Goal: Obtain resource: Download file/media

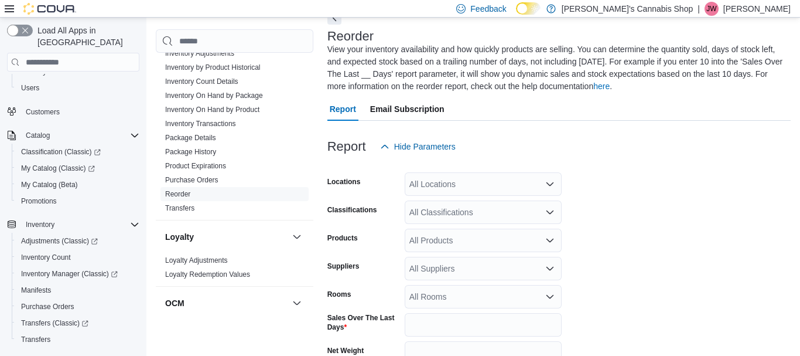
scroll to position [281, 0]
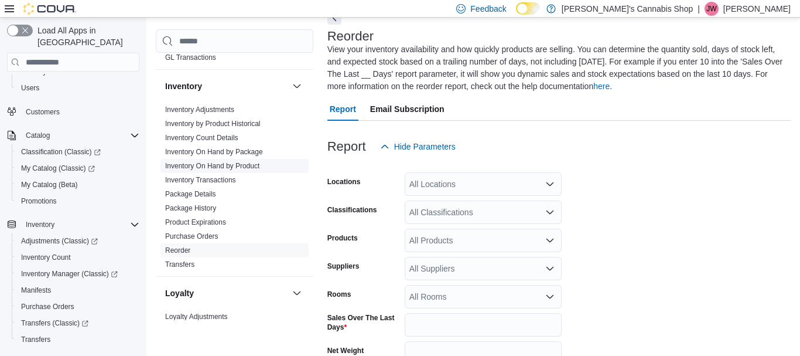
click at [224, 163] on link "Inventory On Hand by Product" at bounding box center [212, 166] width 94 height 8
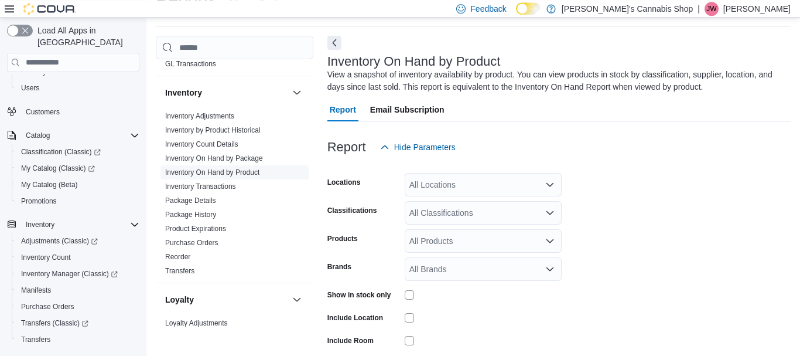
scroll to position [39, 0]
click at [528, 183] on div "All Locations" at bounding box center [483, 183] width 157 height 23
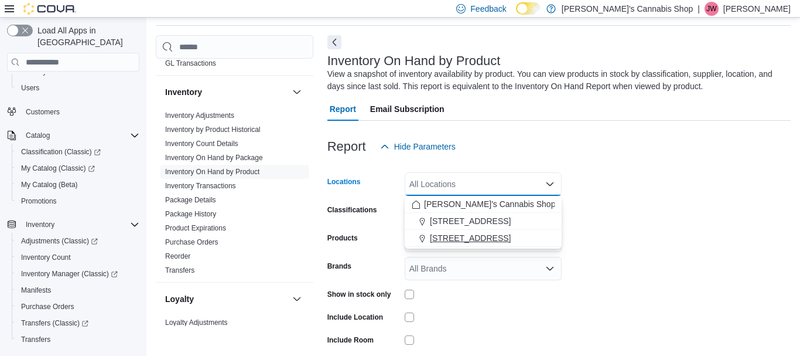
click at [511, 241] on span "[STREET_ADDRESS]" at bounding box center [470, 238] width 81 height 12
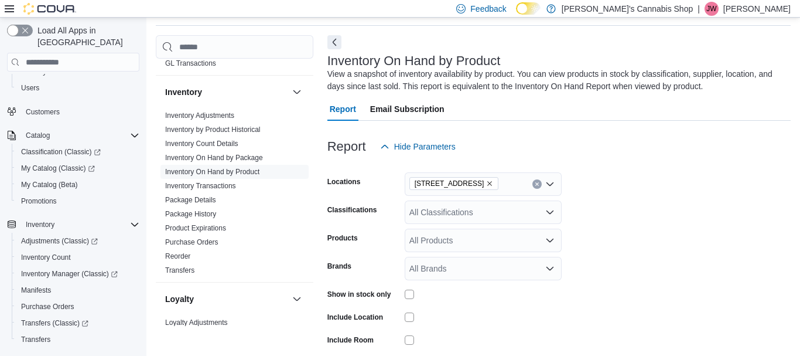
click at [629, 188] on form "Locations [STREET_ADDRESS] Classifications All Classifications Products All Pro…" at bounding box center [558, 281] width 463 height 246
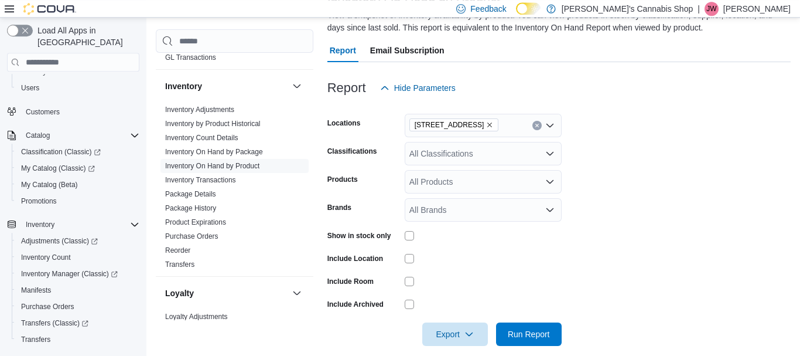
scroll to position [99, 0]
click at [411, 252] on div at bounding box center [483, 257] width 157 height 18
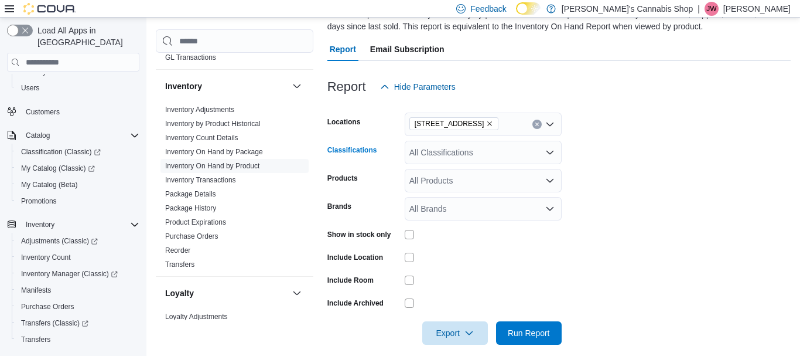
click at [467, 155] on div "All Classifications" at bounding box center [483, 152] width 157 height 23
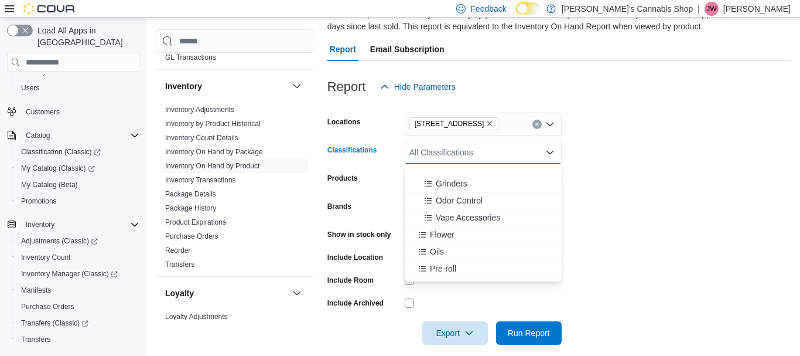
scroll to position [225, 0]
click at [453, 234] on span "Pre-roll" at bounding box center [443, 236] width 26 height 12
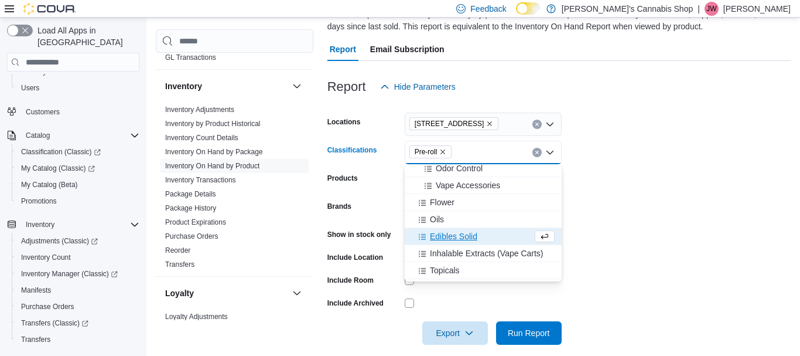
click at [625, 180] on form "Locations [STREET_ADDRESS] - [GEOGRAPHIC_DATA] Classifications Pre-roll Combo b…" at bounding box center [558, 221] width 463 height 246
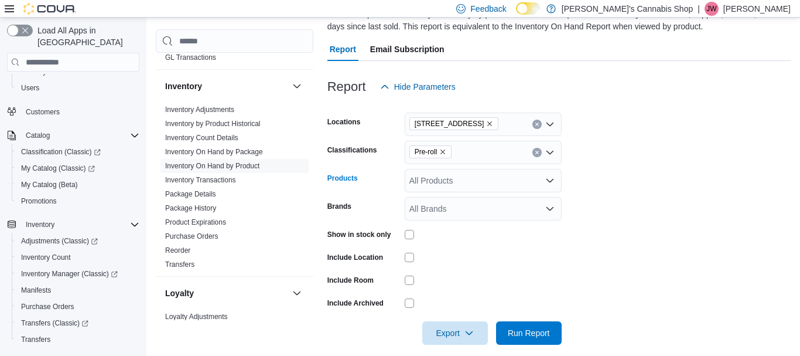
click at [520, 185] on div "All Products" at bounding box center [483, 180] width 157 height 23
click at [593, 178] on form "Locations [STREET_ADDRESS] Classifications Pre-roll Products All Products Brand…" at bounding box center [558, 221] width 463 height 246
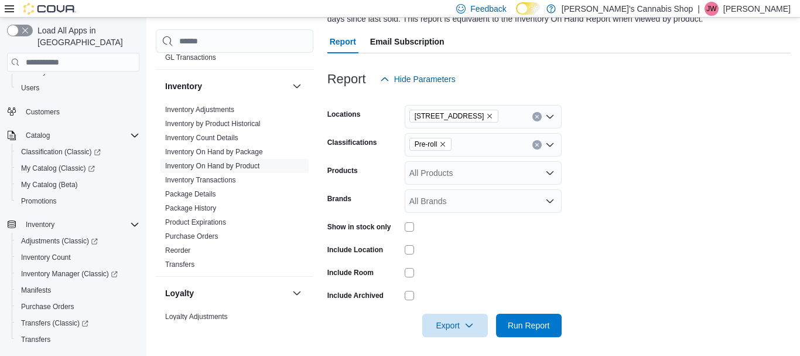
scroll to position [111, 0]
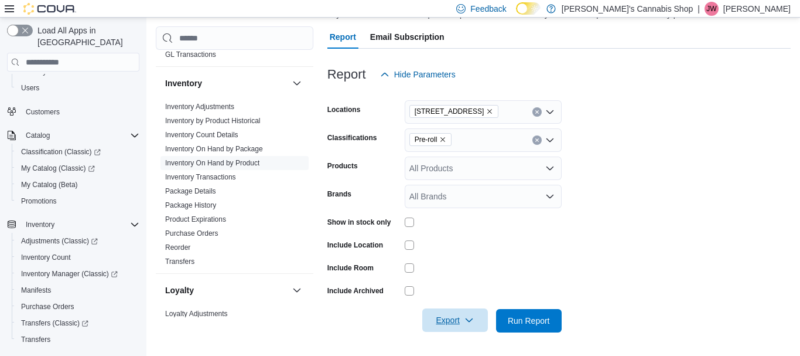
click at [464, 311] on span "Export" at bounding box center [455, 319] width 52 height 23
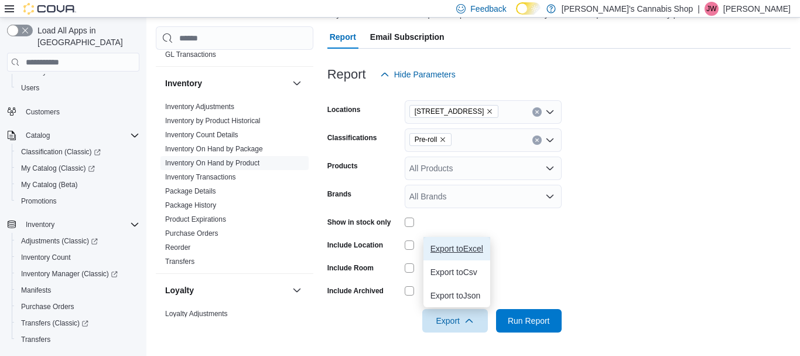
click at [468, 247] on span "Export to Excel" at bounding box center [457, 248] width 53 height 9
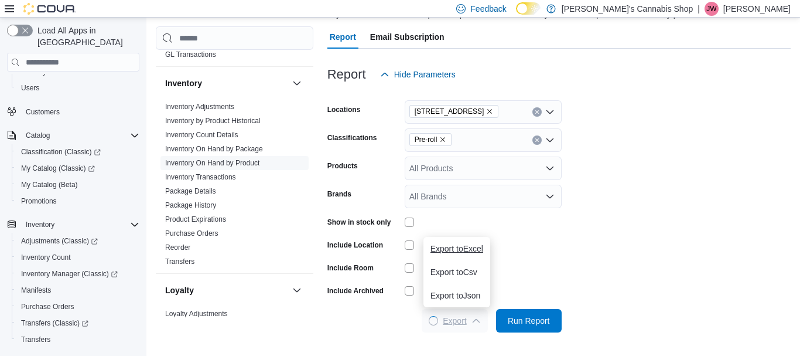
scroll to position [0, 0]
